Goal: Task Accomplishment & Management: Complete application form

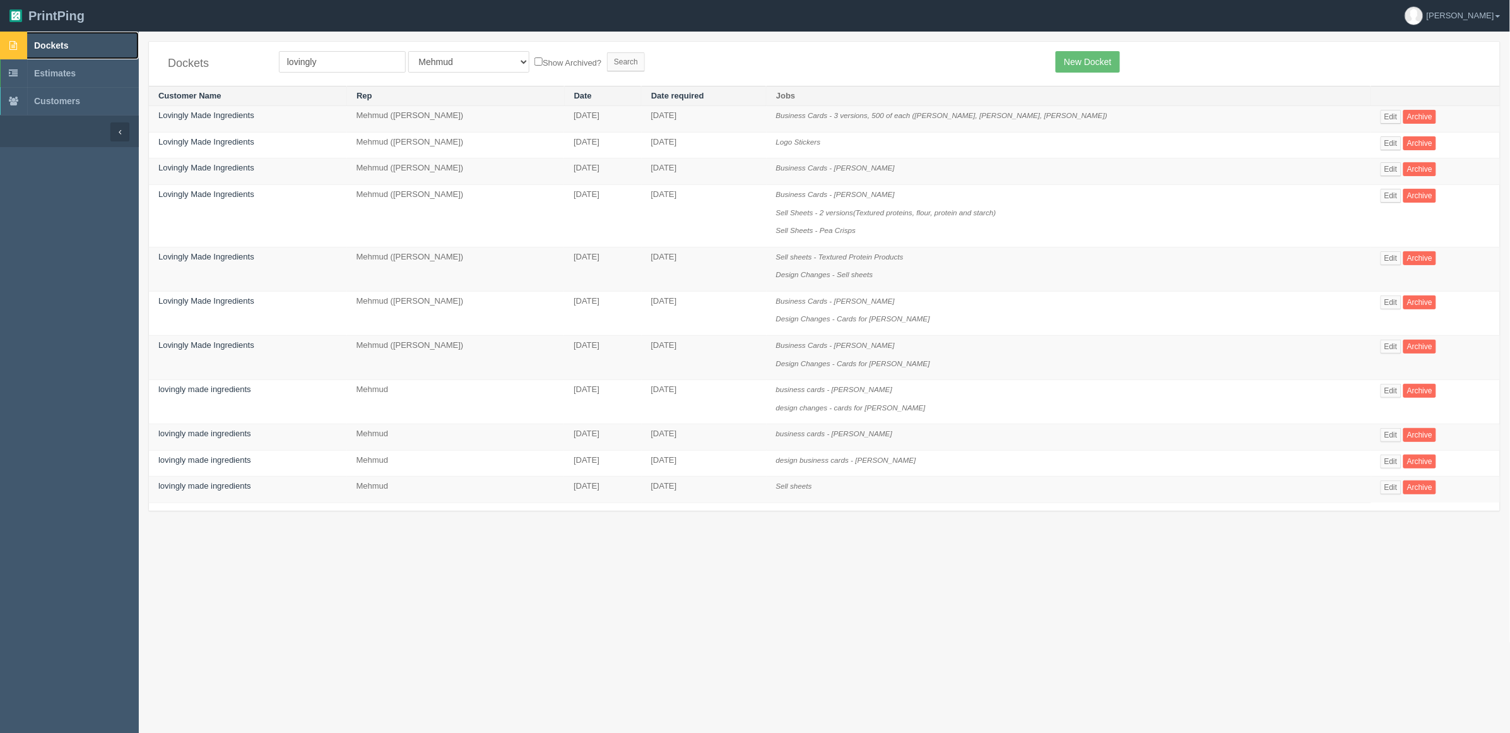
click at [54, 48] on span "Dockets" at bounding box center [51, 45] width 34 height 10
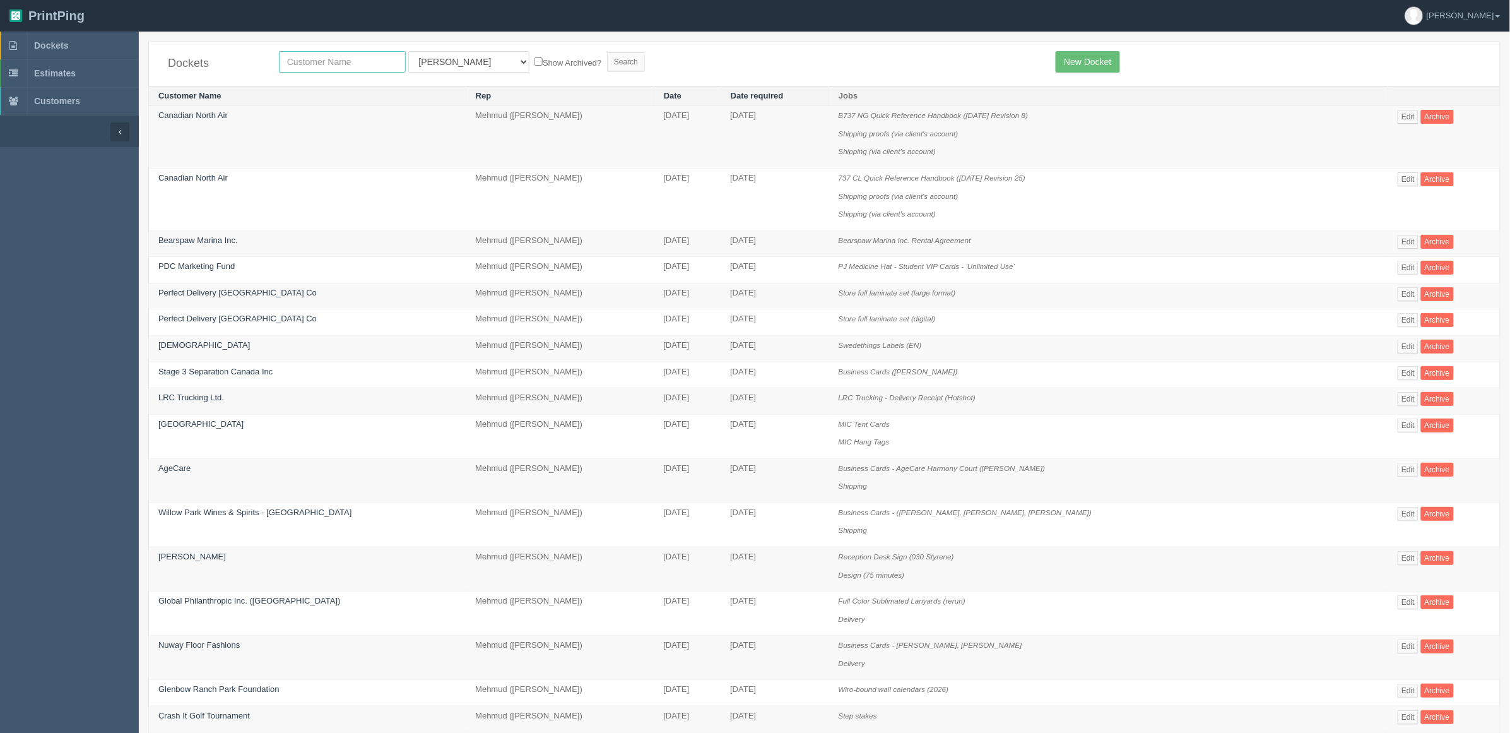
click at [350, 68] on input "text" at bounding box center [342, 61] width 127 height 21
type input "parad"
click at [607, 52] on input "Search" at bounding box center [626, 61] width 38 height 19
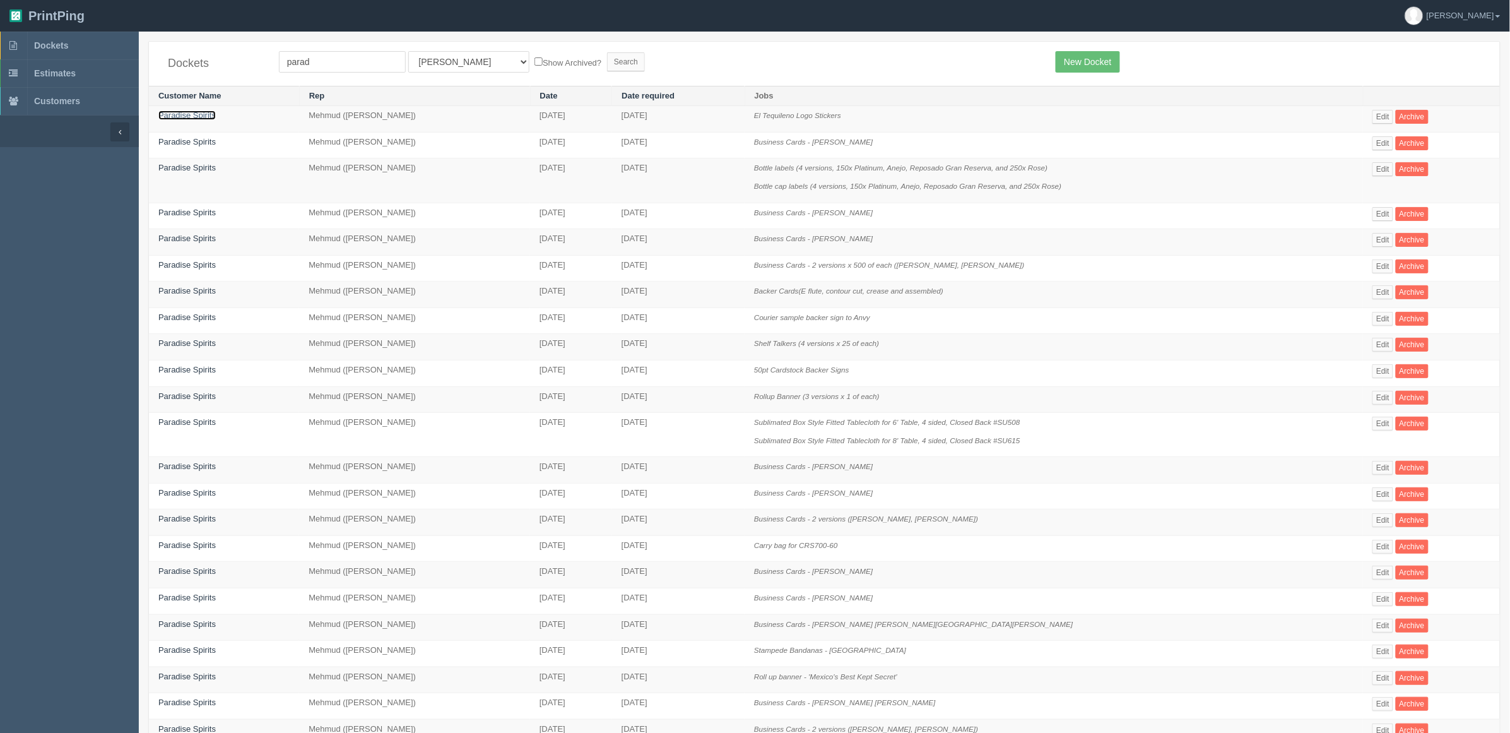
click at [210, 115] on link "Paradise Spirits" at bounding box center [186, 114] width 57 height 9
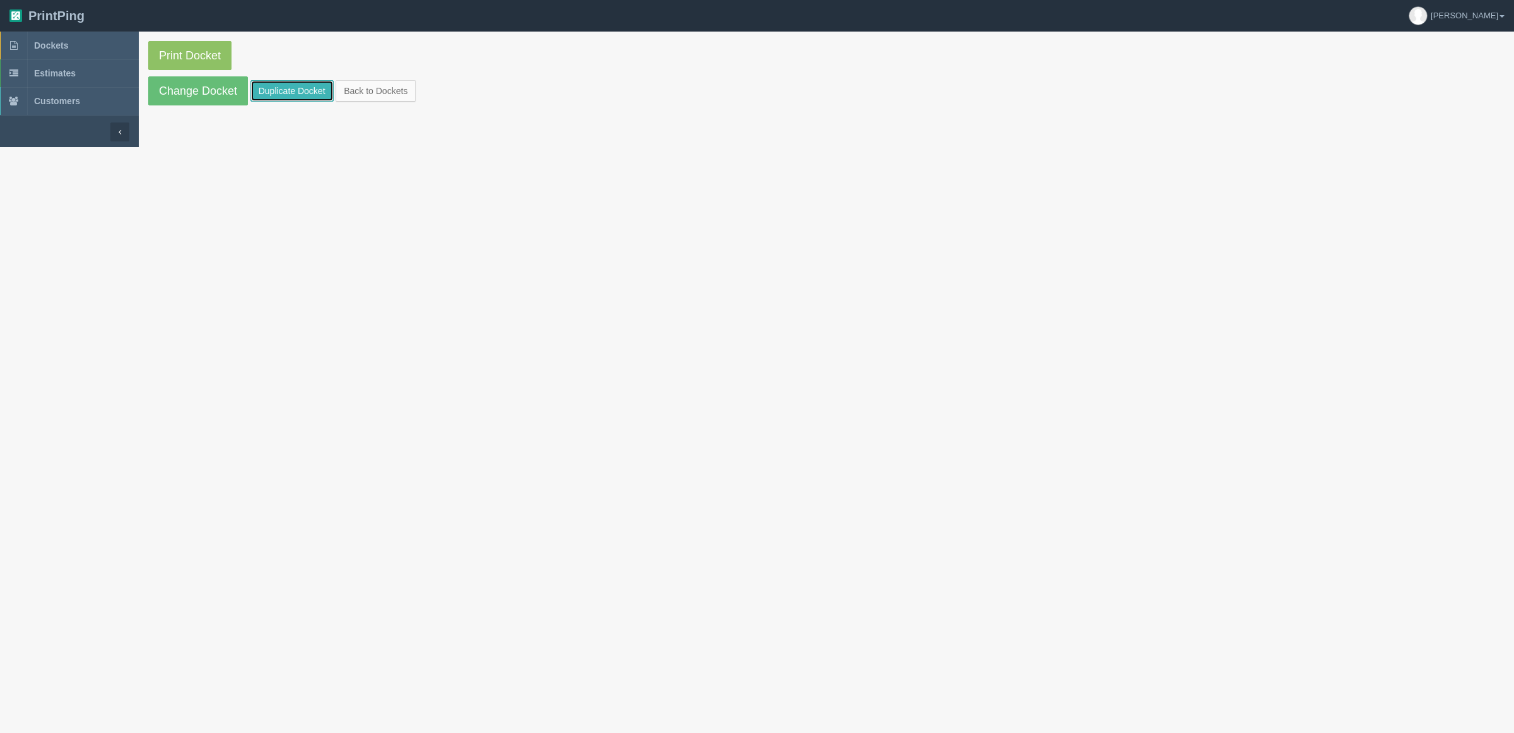
click at [288, 93] on link "Duplicate Docket" at bounding box center [292, 90] width 83 height 21
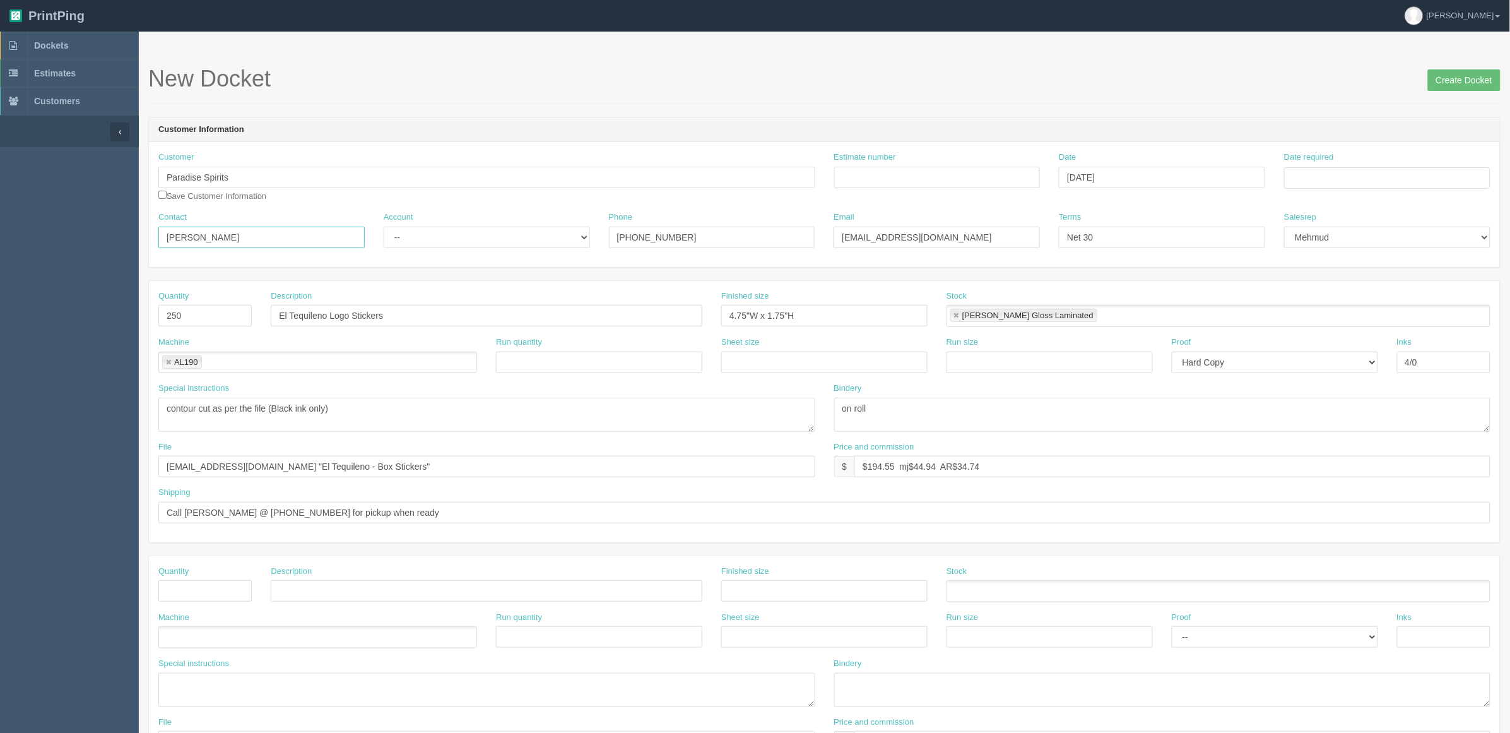
click at [272, 240] on input "Tony Perri" at bounding box center [261, 237] width 206 height 21
paste input "Lourdes Rodriguez <lourdes@paradisespirits.com>"
type input "Tony Perri / Lourdes Rodriguez"
click at [434, 512] on input "Call Lourdes @ 403-404-4450 for pickup when ready" at bounding box center [824, 512] width 1332 height 21
click at [396, 512] on input "Call Lourdes @ 403-404-4450 for pickup when ready" at bounding box center [824, 512] width 1332 height 21
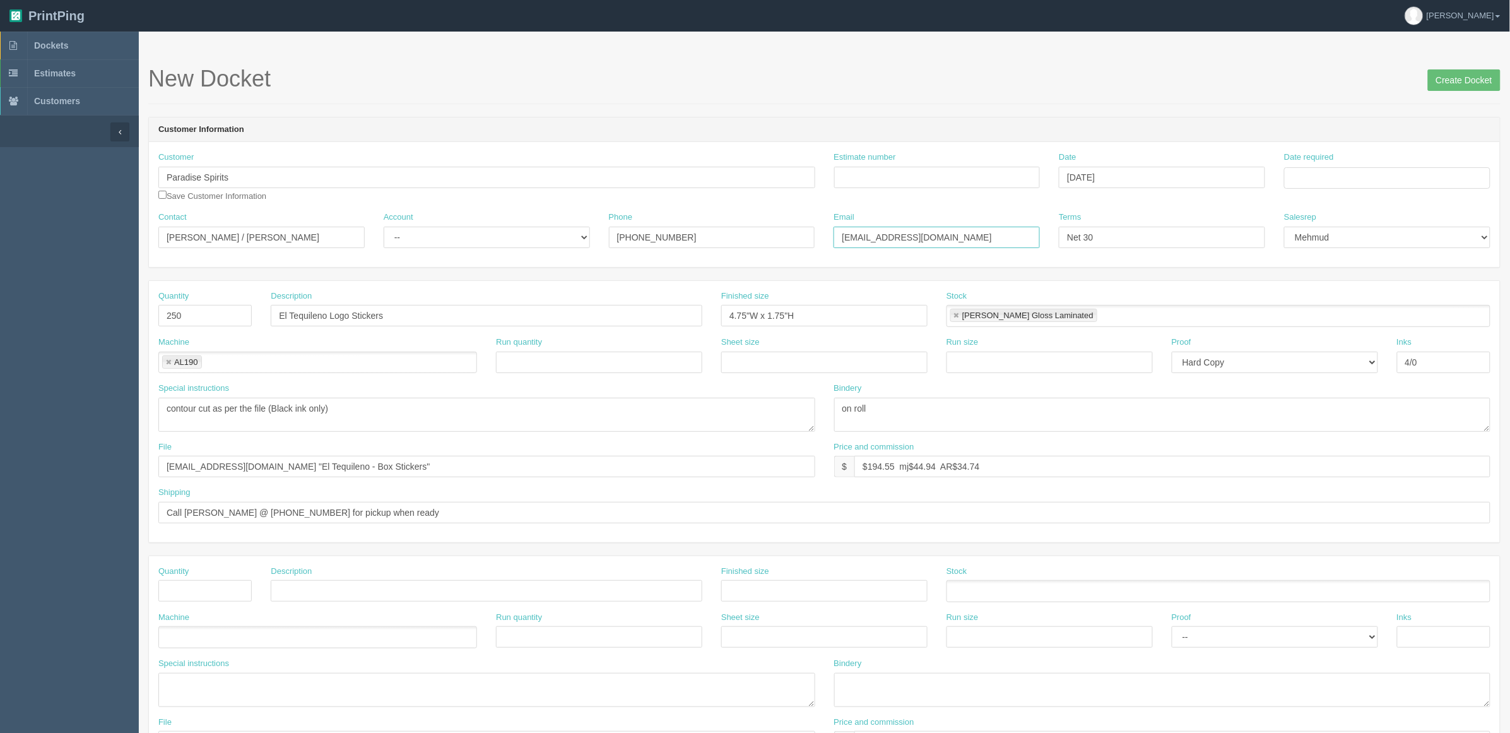
click at [1010, 241] on input "canada@paradisespirits.com" at bounding box center [937, 237] width 206 height 21
paste input "<lourdes@paradisespirits.com>"
type input "canada@paradisespirits.com / lourdes@paradisespirits.com"
click at [429, 235] on select "-- Existing Client Allrush Client Rep Client" at bounding box center [487, 237] width 206 height 21
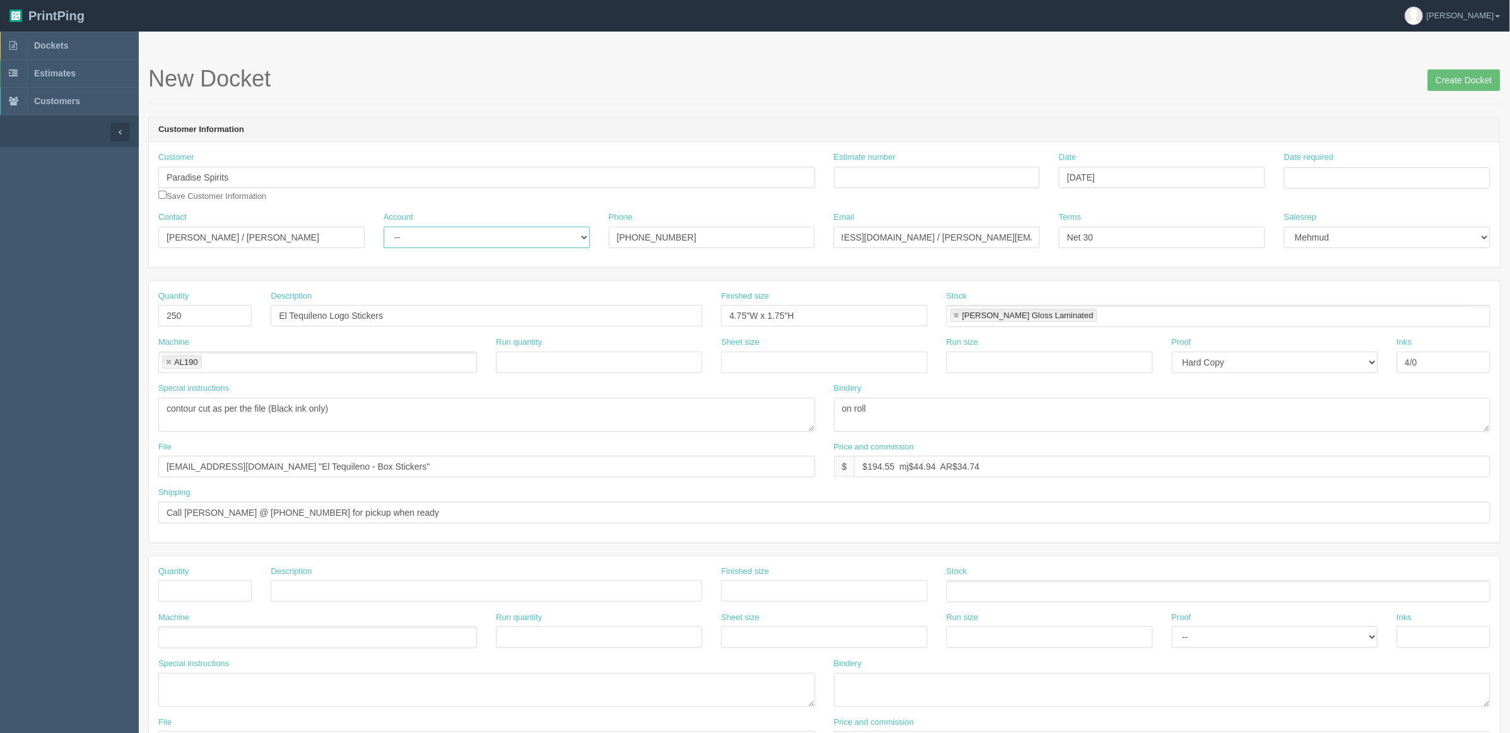
scroll to position [0, 0]
select select "Rep Client"
click at [384, 227] on select "-- Existing Client Allrush Client Rep Client" at bounding box center [487, 237] width 206 height 21
drag, startPoint x: 417, startPoint y: 311, endPoint x: -42, endPoint y: 332, distance: 459.8
click at [0, 332] on html "PrintPing Zack Edit account ( zack@allrush.ca ) Logout Dockets Estimates" at bounding box center [755, 573] width 1510 height 1146
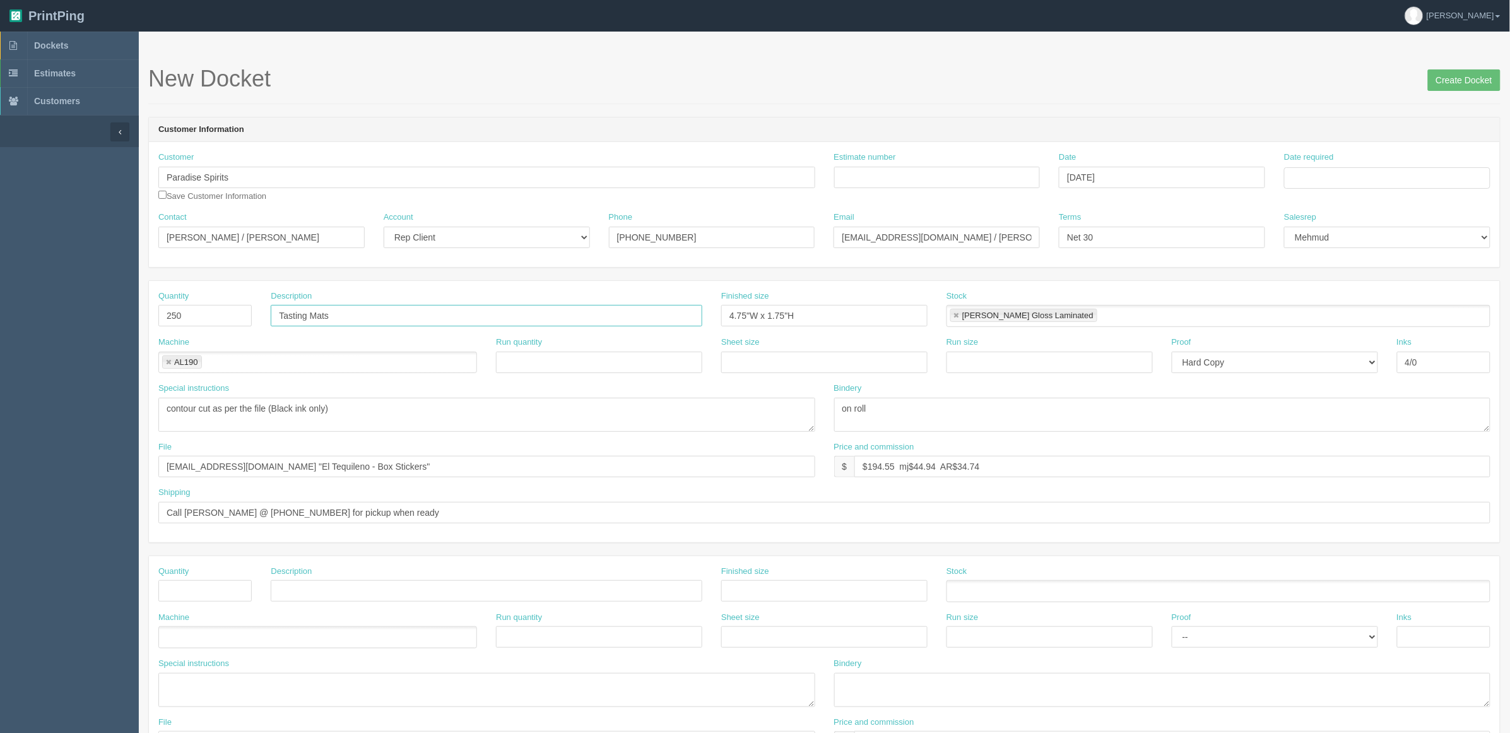
type input "Tasting Mats"
click at [923, 178] on input "Estimate number" at bounding box center [937, 177] width 206 height 21
type input "092188"
click at [1379, 315] on td "29" at bounding box center [1380, 317] width 15 height 18
type input "[DATE]"
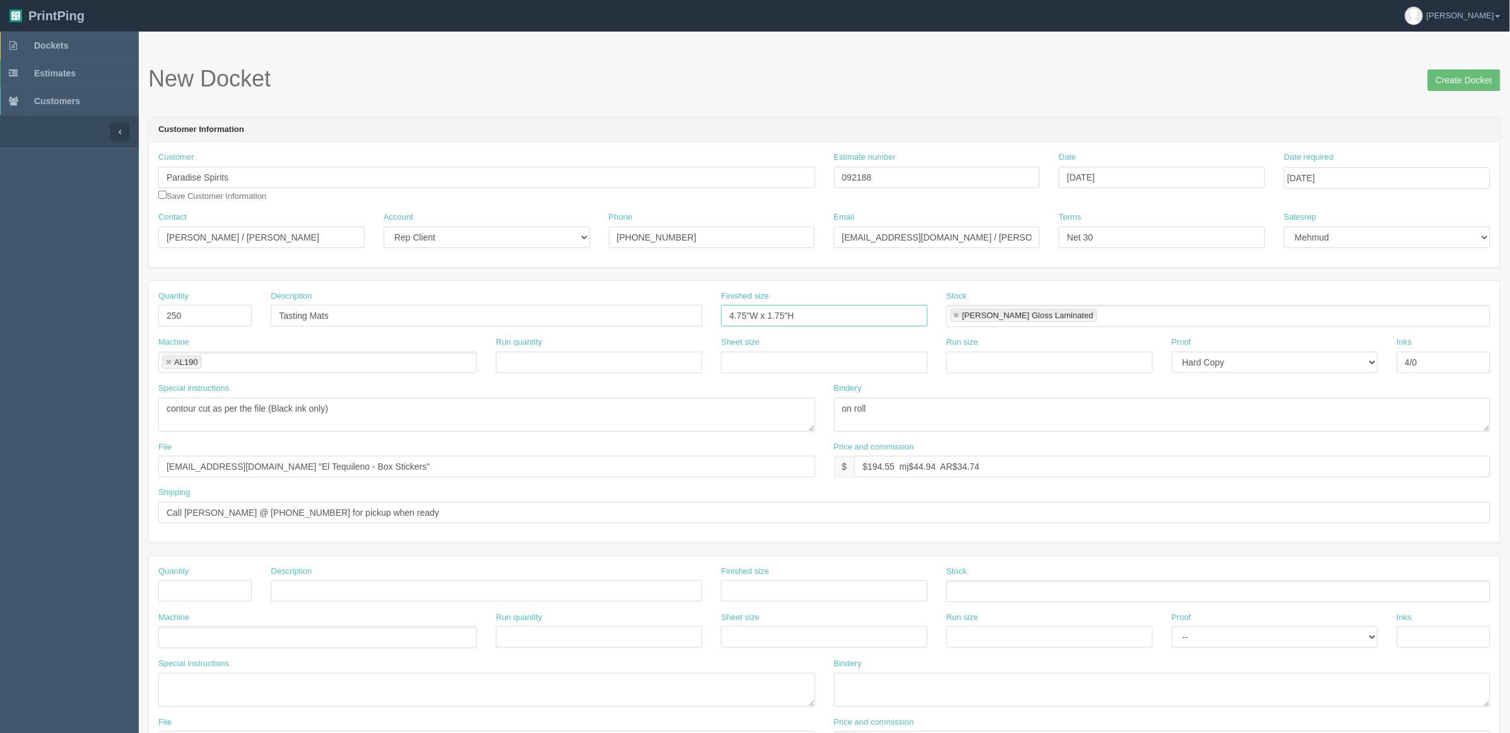
drag, startPoint x: 818, startPoint y: 315, endPoint x: 175, endPoint y: 319, distance: 643.6
click at [177, 319] on div "Quantity 250 Description Tasting Mats Finished size 4.75"W x 1.75"H Stock BOPP …" at bounding box center [824, 313] width 1351 height 46
type input "8.2" x 7.5""
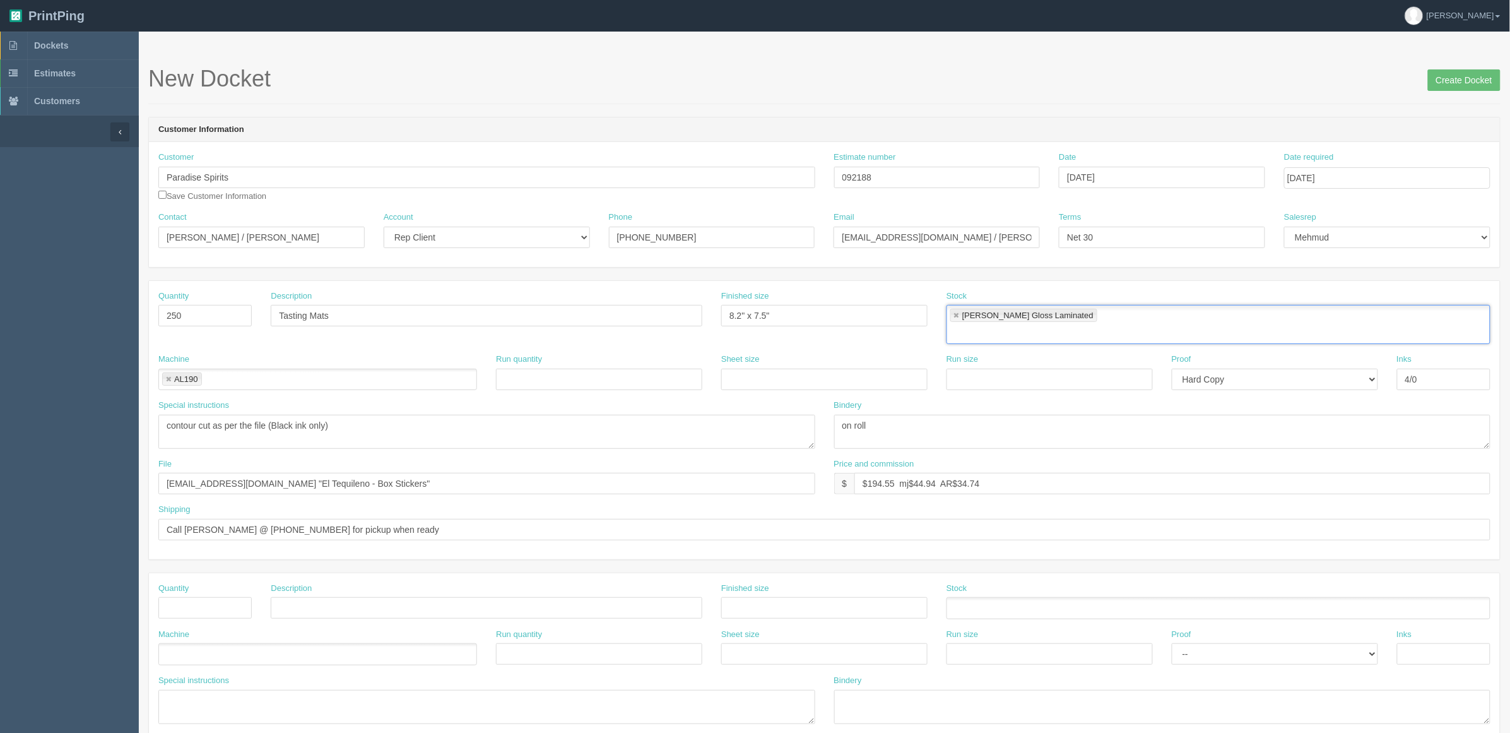
click at [957, 314] on link at bounding box center [957, 316] width 8 height 8
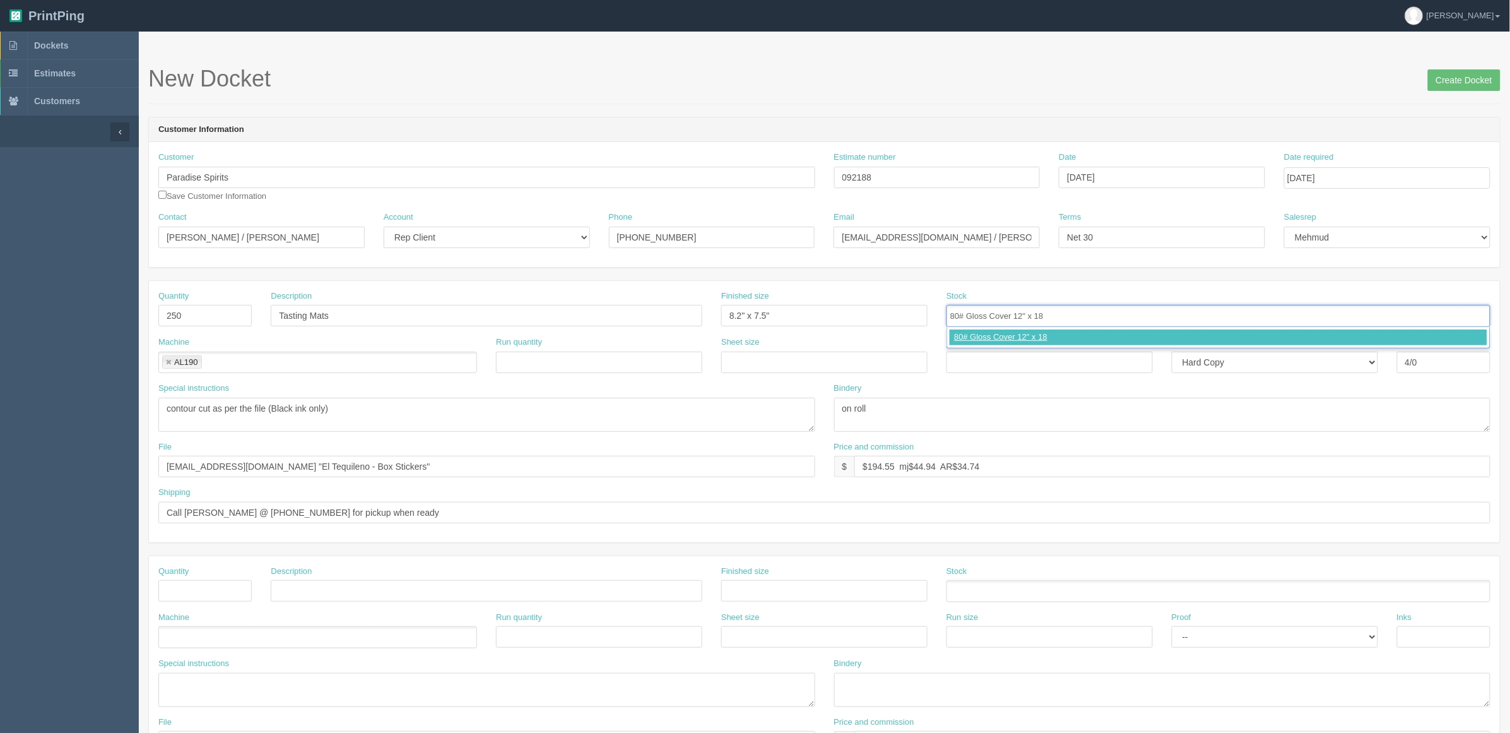
type input "80# Gloss Cover 12" x 18""
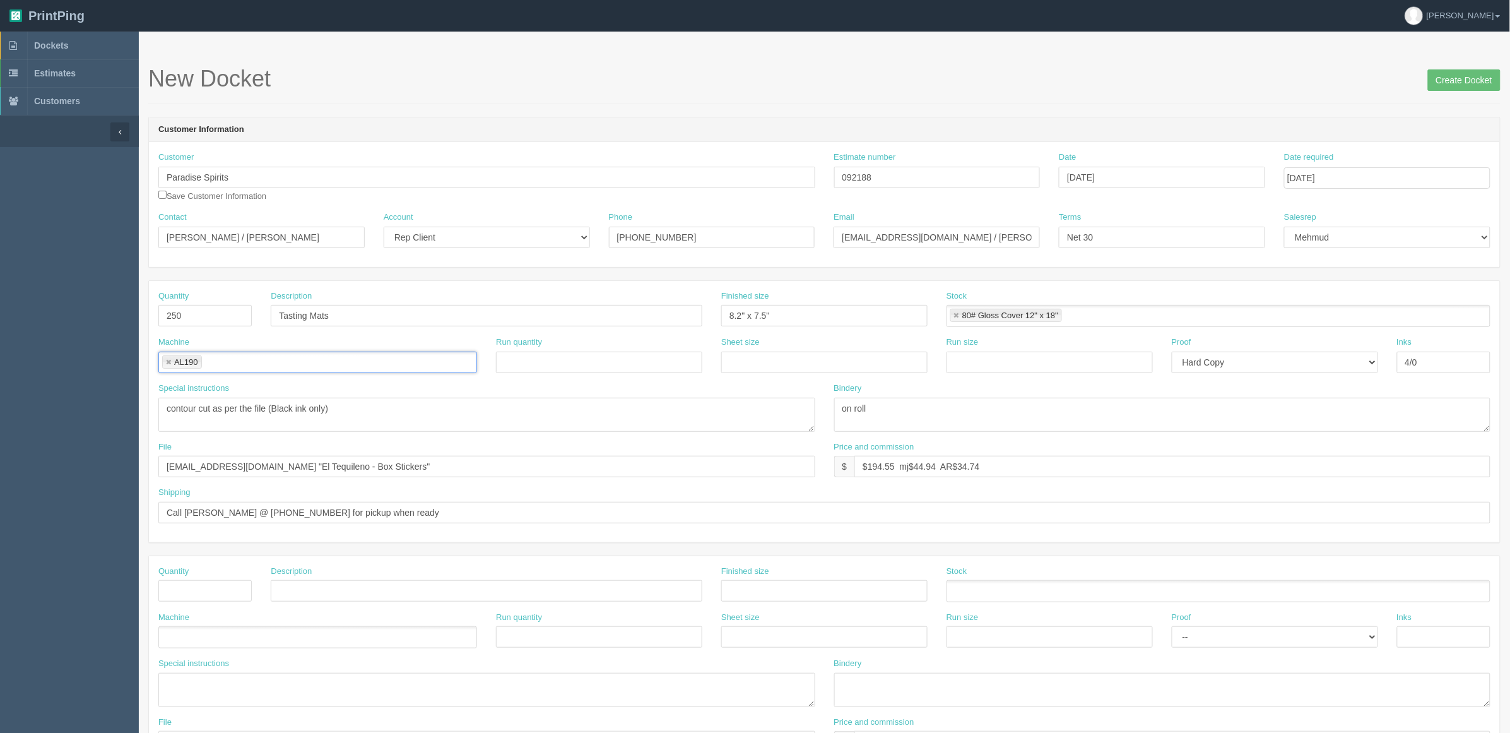
click at [170, 360] on link at bounding box center [169, 362] width 8 height 8
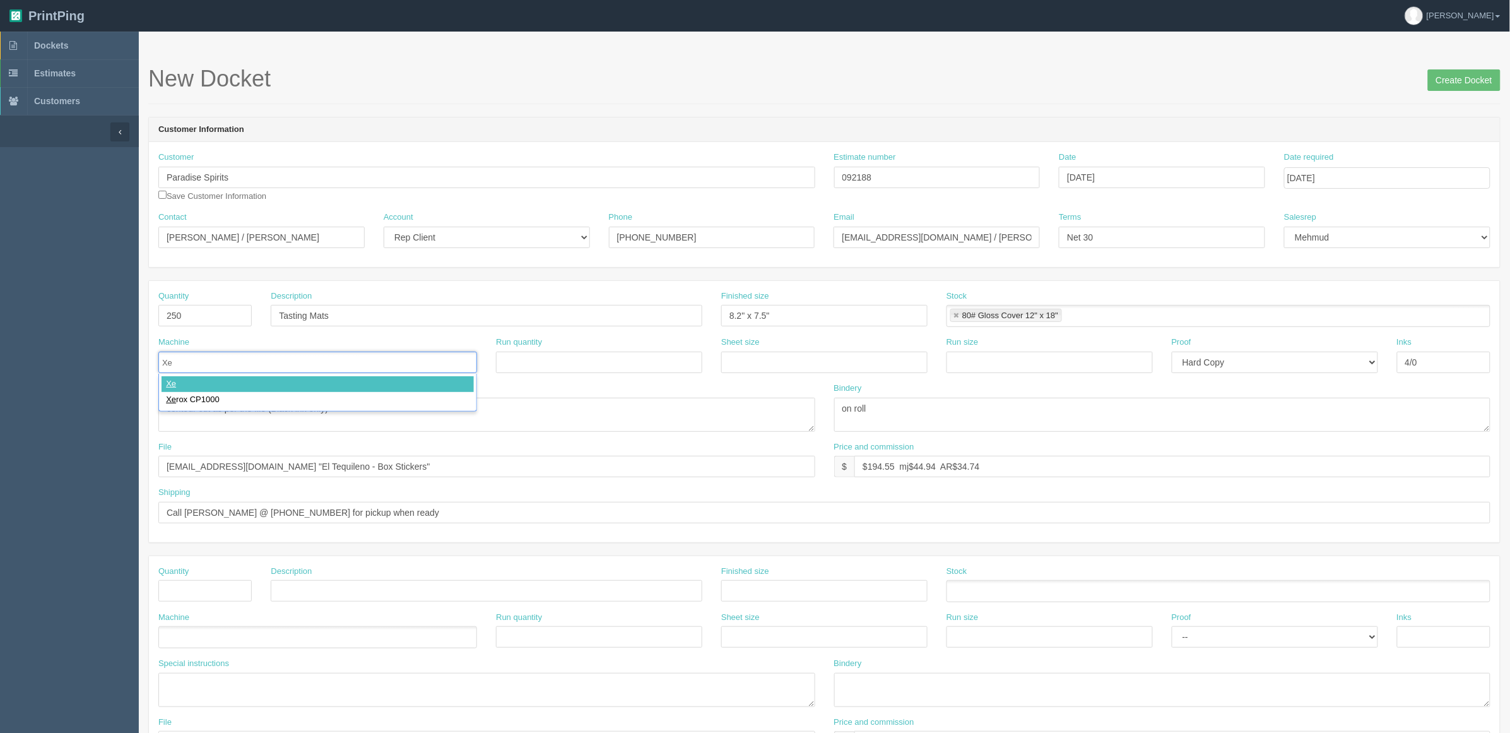
type input "Xer"
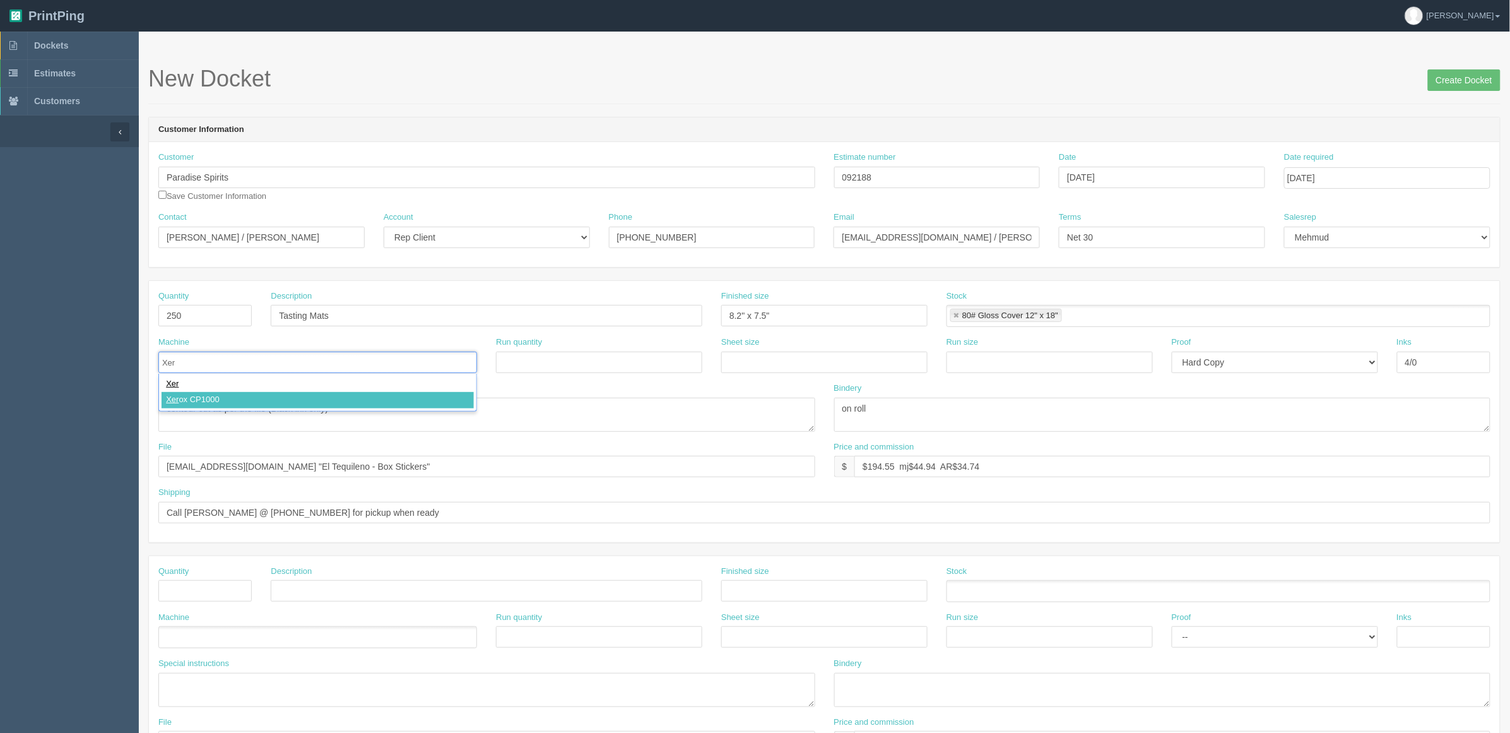
type input "Xerox CP1000"
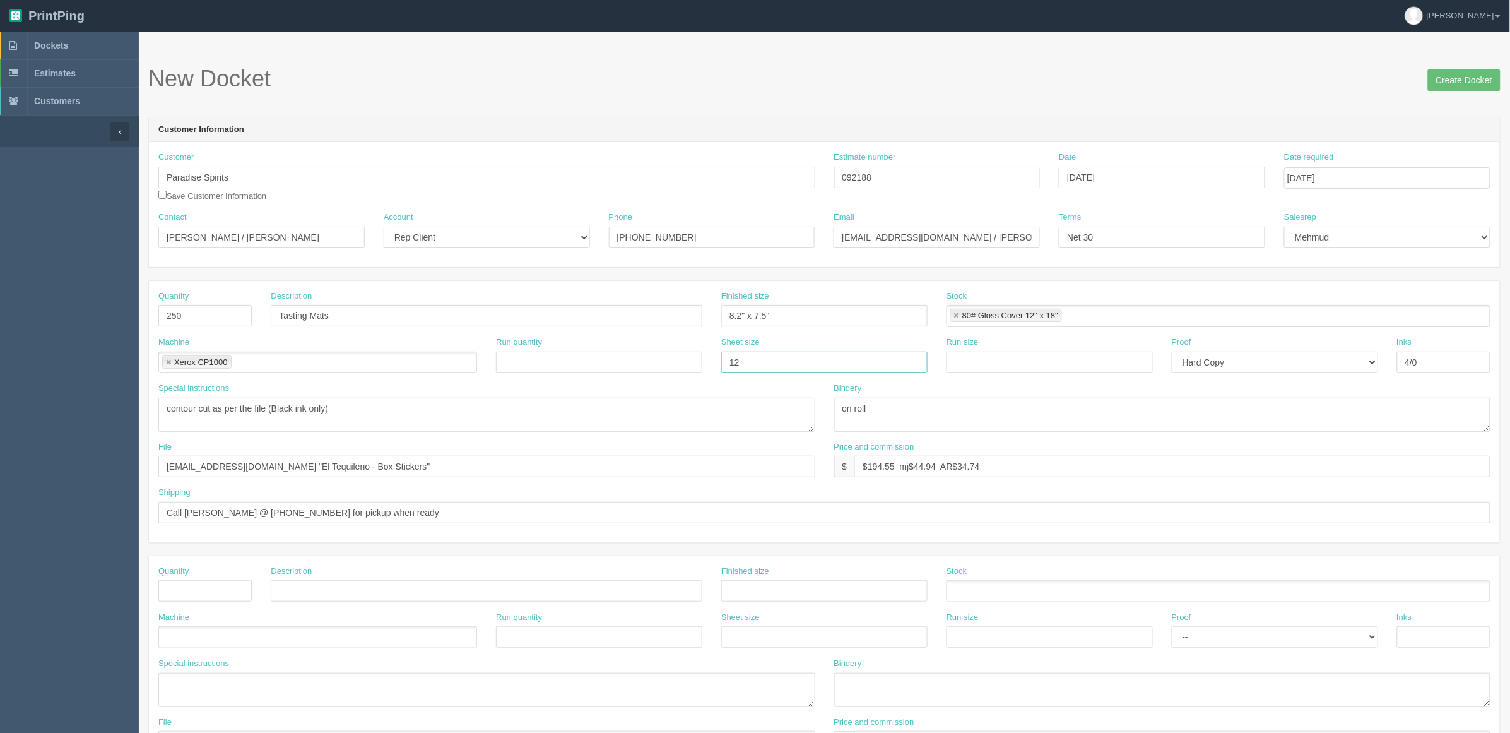
type input "12" x 18""
paste input "12" x 18""
type input "12" x 18""
drag, startPoint x: 871, startPoint y: 468, endPoint x: 1513, endPoint y: 405, distance: 645.4
click at [1509, 405] on html "PrintPing Zack Edit account ( zack@allrush.ca ) Logout Dockets Estimates" at bounding box center [755, 573] width 1510 height 1146
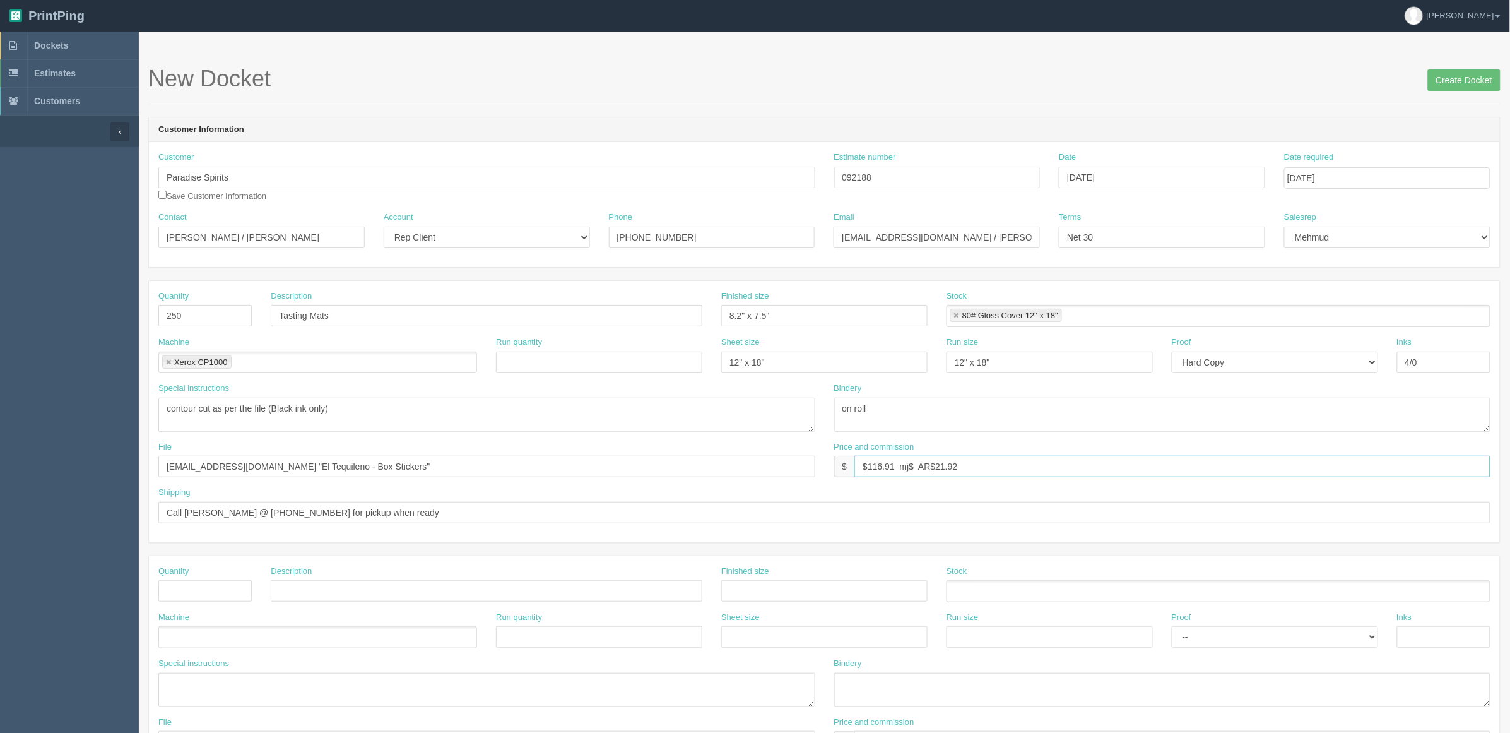
paste input "21.92"
type input "$116.91 mj$21.92 AR$21.92"
click at [389, 463] on input "files@allrush.ca "El Tequileno - Box Stickers"" at bounding box center [486, 466] width 657 height 21
type input "files@allrush.ca "Paradise Spirits - Tasting Mats""
click at [374, 413] on textarea "contour cut as per the file (Black ink only)" at bounding box center [486, 415] width 657 height 34
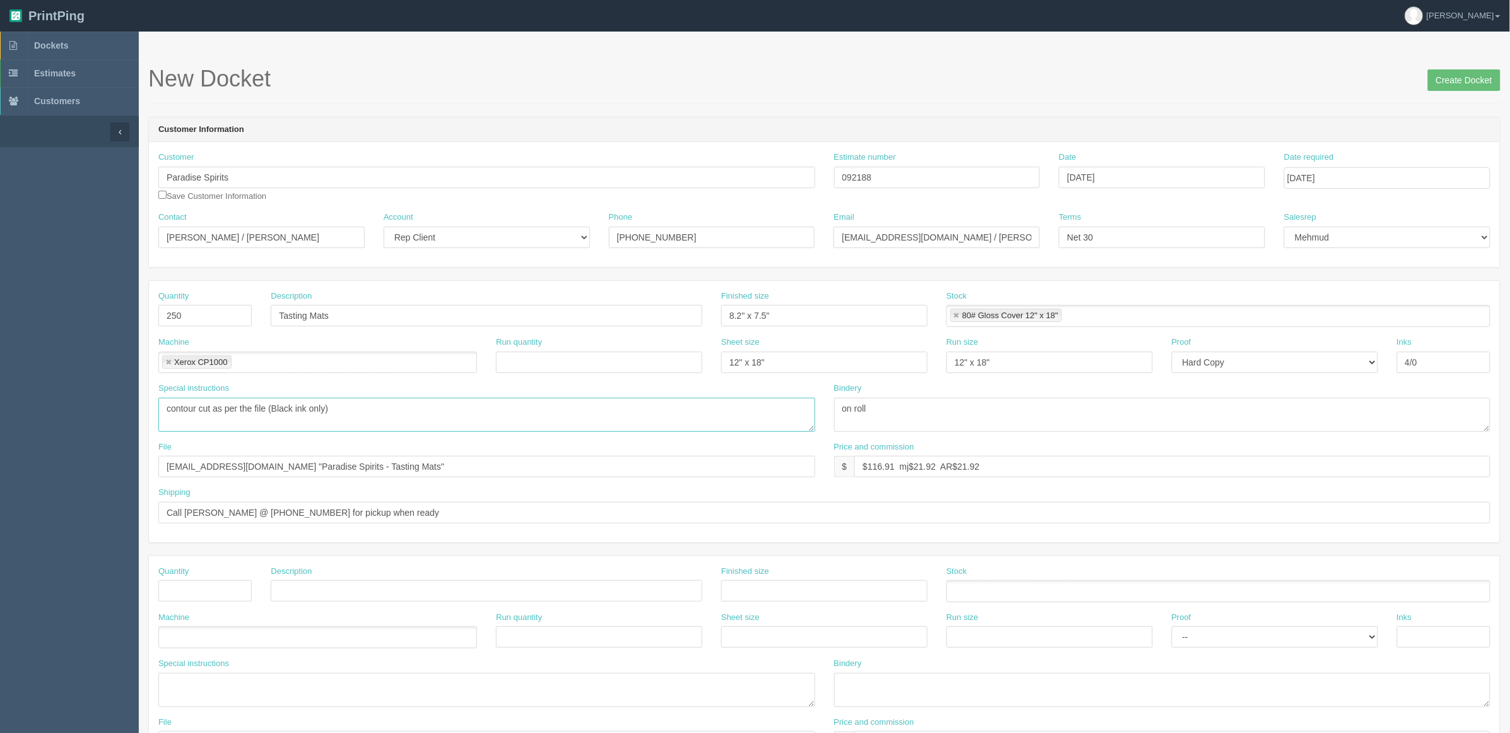
drag, startPoint x: 513, startPoint y: 418, endPoint x: -64, endPoint y: 421, distance: 577.4
click at [0, 421] on html "PrintPing Zack Edit account ( zack@allrush.ca ) Logout Dockets Estimates" at bounding box center [755, 573] width 1510 height 1146
click at [404, 423] on textarea "contour cut as per the file (Black ink only)" at bounding box center [486, 415] width 657 height 34
drag, startPoint x: 803, startPoint y: 405, endPoint x: 695, endPoint y: 418, distance: 108.0
click at [695, 418] on div "Special instructions contour cut as per the file (Black ink only) Bindery on ro…" at bounding box center [824, 411] width 1351 height 59
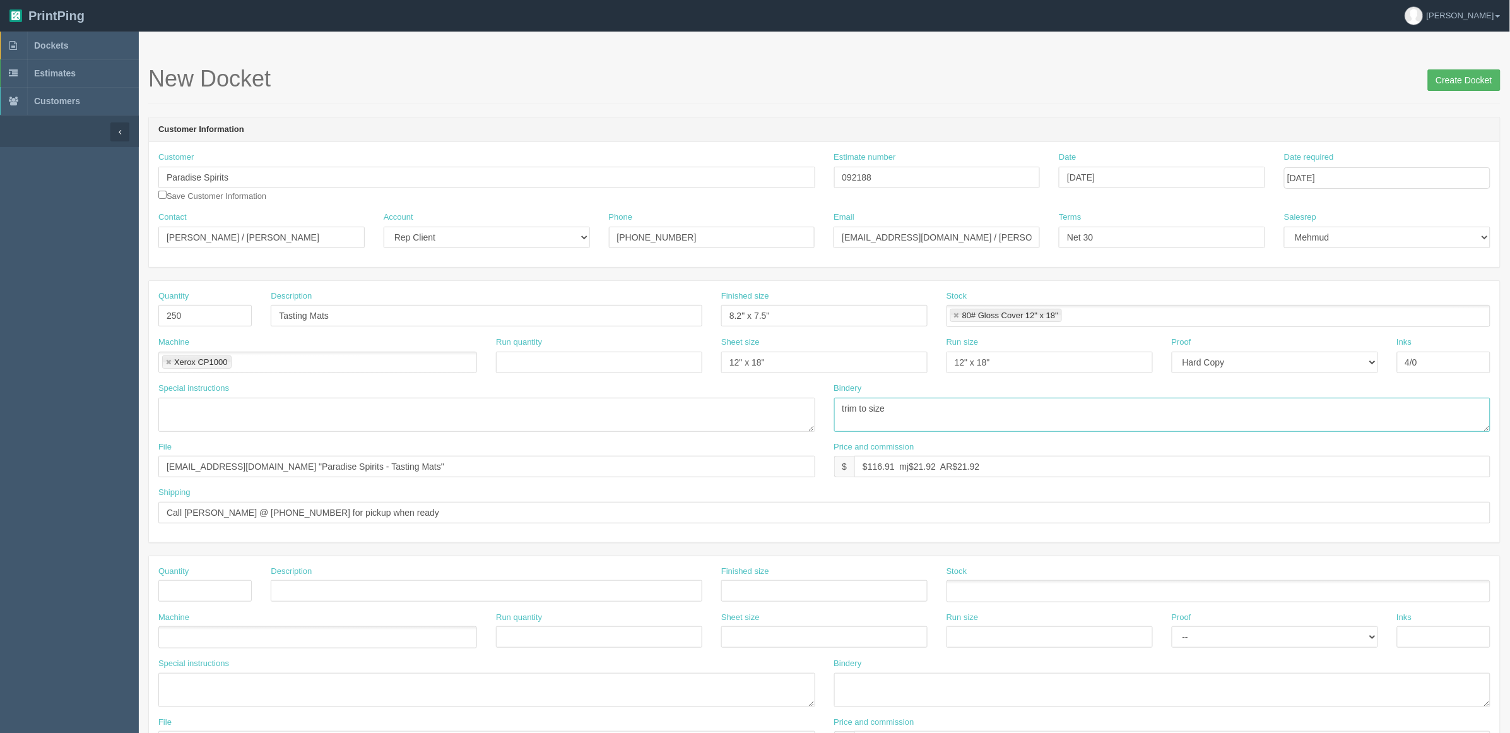
type textarea "trim to size"
click at [1459, 73] on input "Create Docket" at bounding box center [1464, 79] width 73 height 21
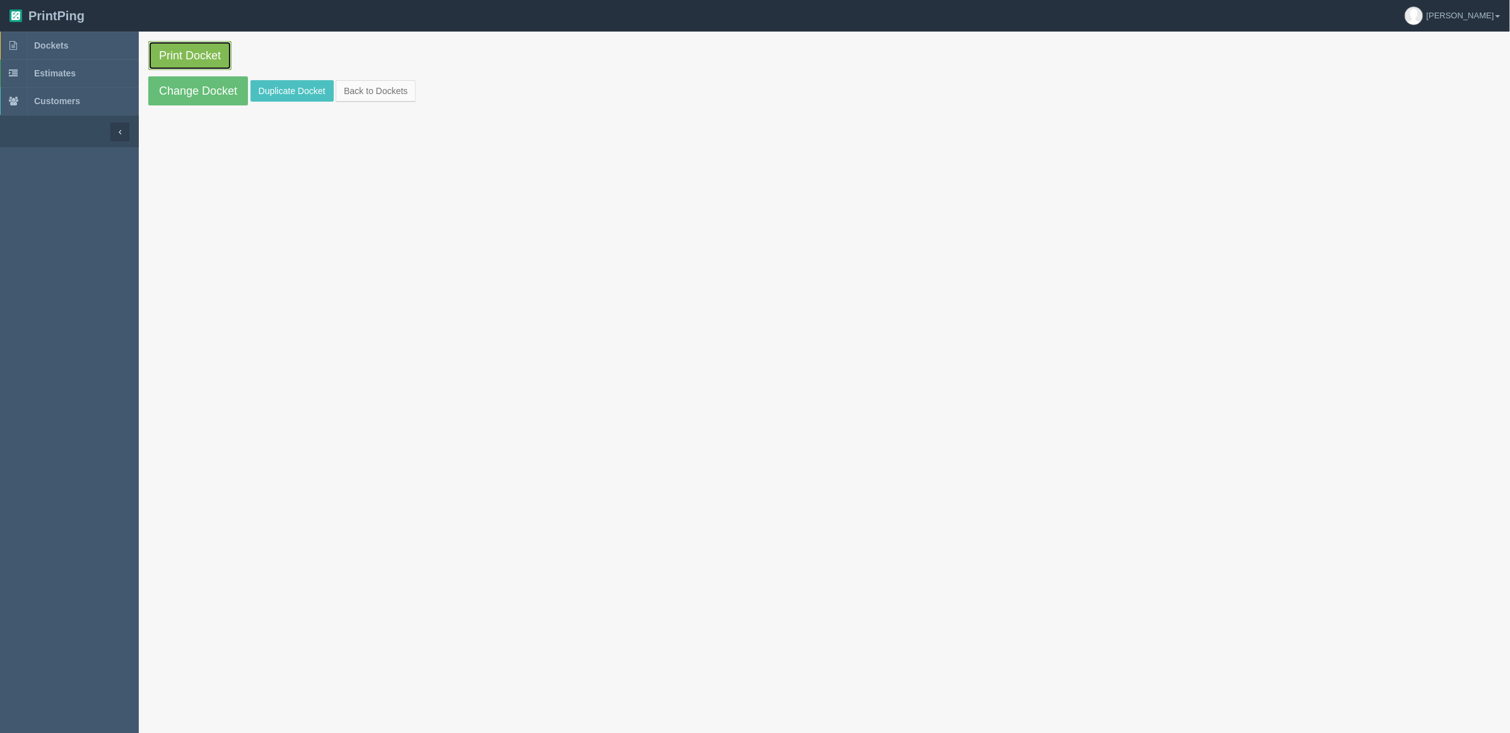
click at [207, 52] on link "Print Docket" at bounding box center [189, 55] width 83 height 29
click at [102, 44] on link "Dockets" at bounding box center [69, 46] width 139 height 28
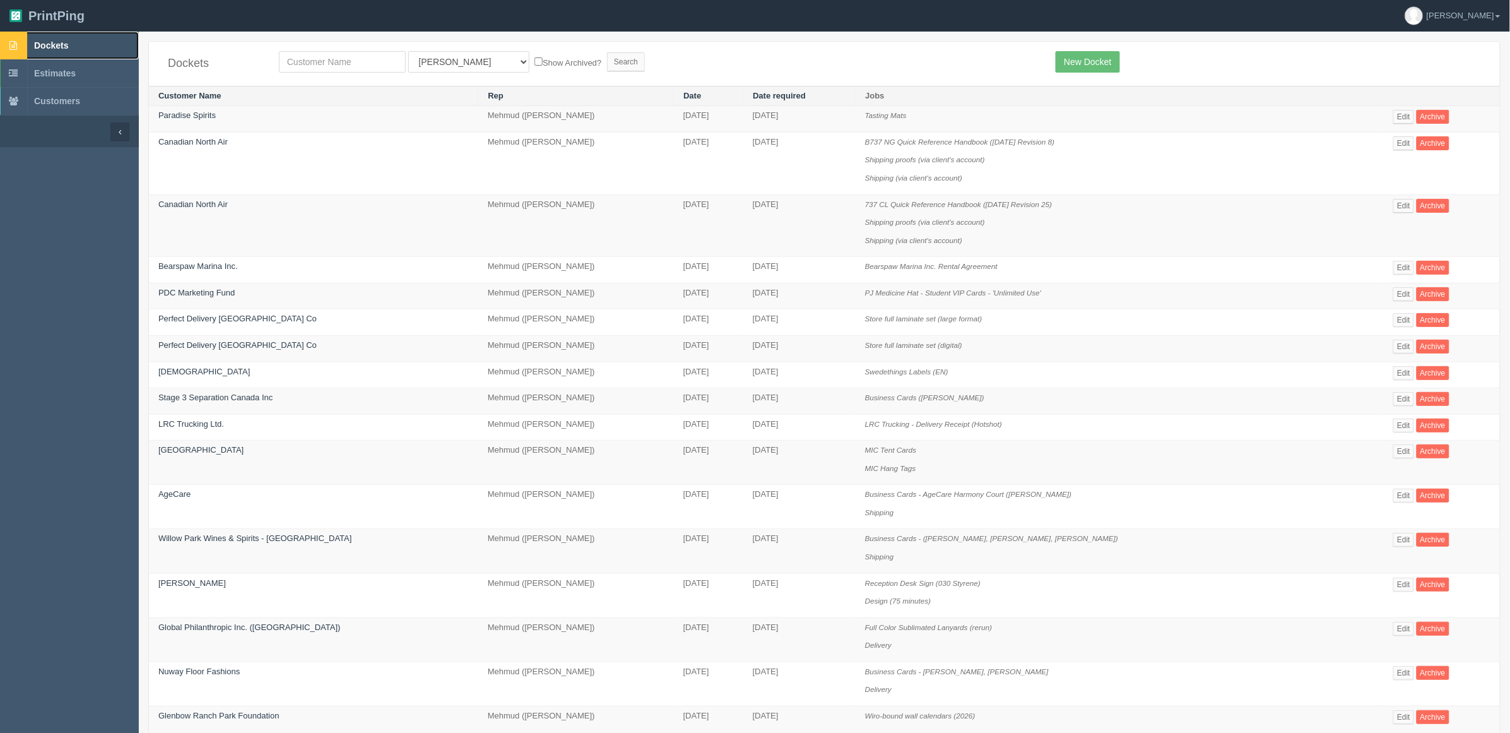
click at [82, 45] on link "Dockets" at bounding box center [69, 46] width 139 height 28
